Goal: Task Accomplishment & Management: Use online tool/utility

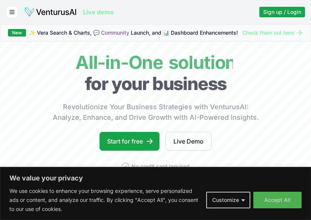
click at [274, 203] on button "Accept All" at bounding box center [277, 200] width 48 height 17
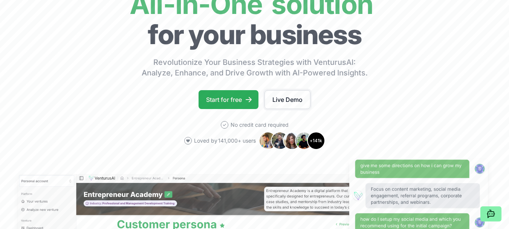
scroll to position [75, 0]
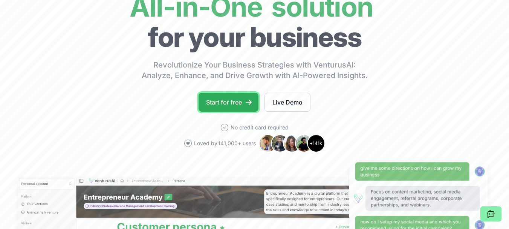
click at [234, 106] on link "Start for free" at bounding box center [229, 102] width 60 height 19
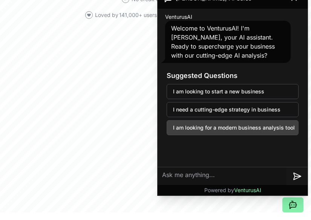
scroll to position [188, 0]
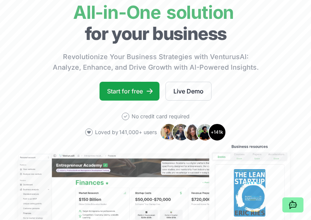
scroll to position [0, 0]
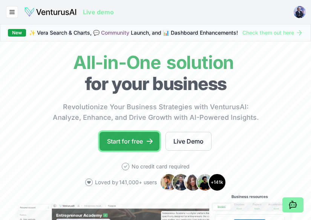
click at [136, 145] on link "Start for free" at bounding box center [129, 141] width 60 height 19
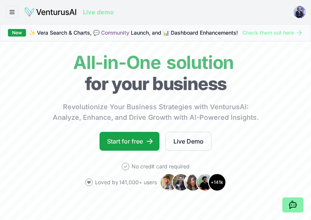
click at [10, 14] on line "button" at bounding box center [12, 14] width 5 height 0
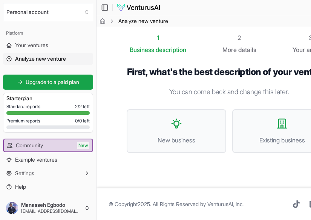
click at [116, 79] on div "First, what's the best description of your venture? You can come back and chang…" at bounding box center [229, 115] width 229 height 123
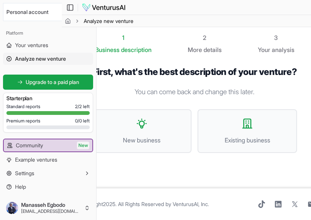
scroll to position [0, 33]
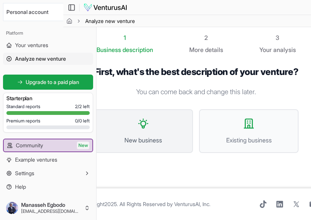
click at [168, 135] on button "New business" at bounding box center [142, 131] width 99 height 44
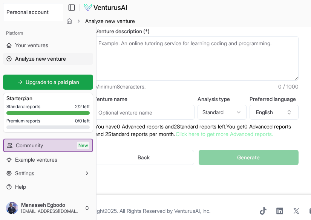
scroll to position [0, 33]
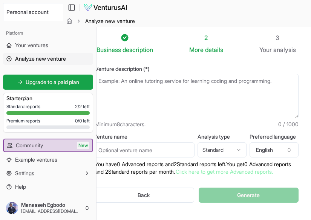
click at [185, 86] on textarea "Venture description (*)" at bounding box center [195, 96] width 205 height 44
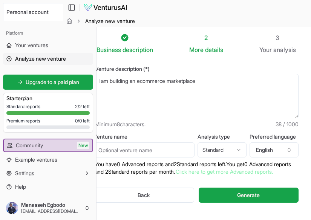
click at [234, 84] on textarea "I am building an ecommerce marketplace" at bounding box center [195, 96] width 205 height 44
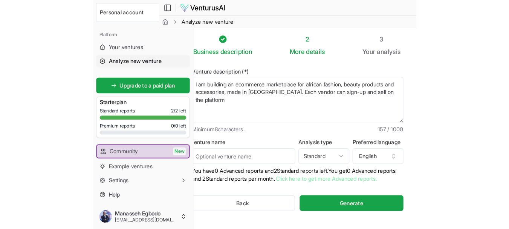
scroll to position [0, 0]
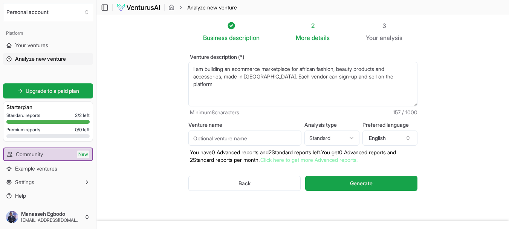
type textarea "I am building an ecommerce marketplace for african fashion, beauty products and…"
click at [225, 142] on input "Venture name" at bounding box center [244, 137] width 113 height 15
type input "Kasuwa online"
click at [310, 139] on html "We value your privacy We use cookies to enhance your browsing experience, serve…" at bounding box center [254, 114] width 509 height 229
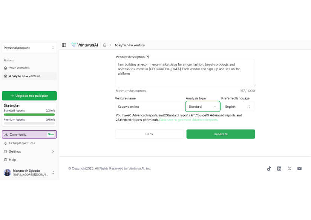
scroll to position [30, 0]
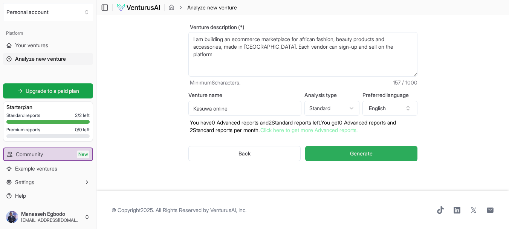
click at [310, 158] on button "Generate" at bounding box center [361, 153] width 112 height 15
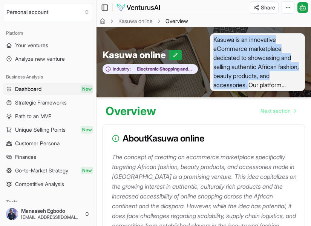
drag, startPoint x: 214, startPoint y: 38, endPoint x: 251, endPoint y: 86, distance: 60.8
click at [251, 86] on span "Kasuwa is an innovative eCommerce marketplace dedicated to showcasing and selli…" at bounding box center [257, 62] width 95 height 58
copy span "Kasuwa is an innovative eCommerce marketplace dedicated to showcasing and selli…"
